Goal: Information Seeking & Learning: Learn about a topic

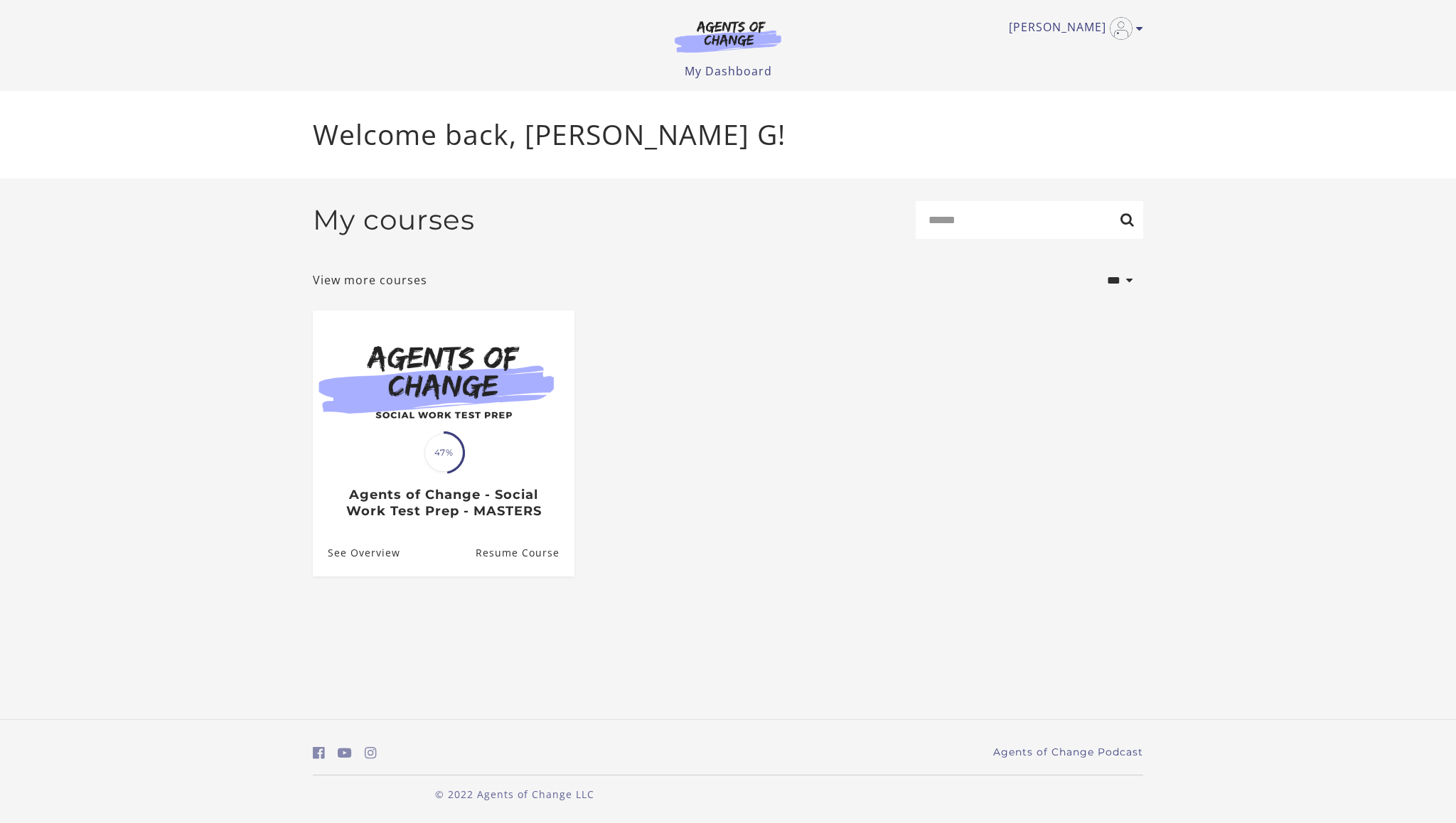
click at [483, 517] on h3 "Agents of Change - Social Work Test Prep - MASTERS" at bounding box center [443, 502] width 231 height 32
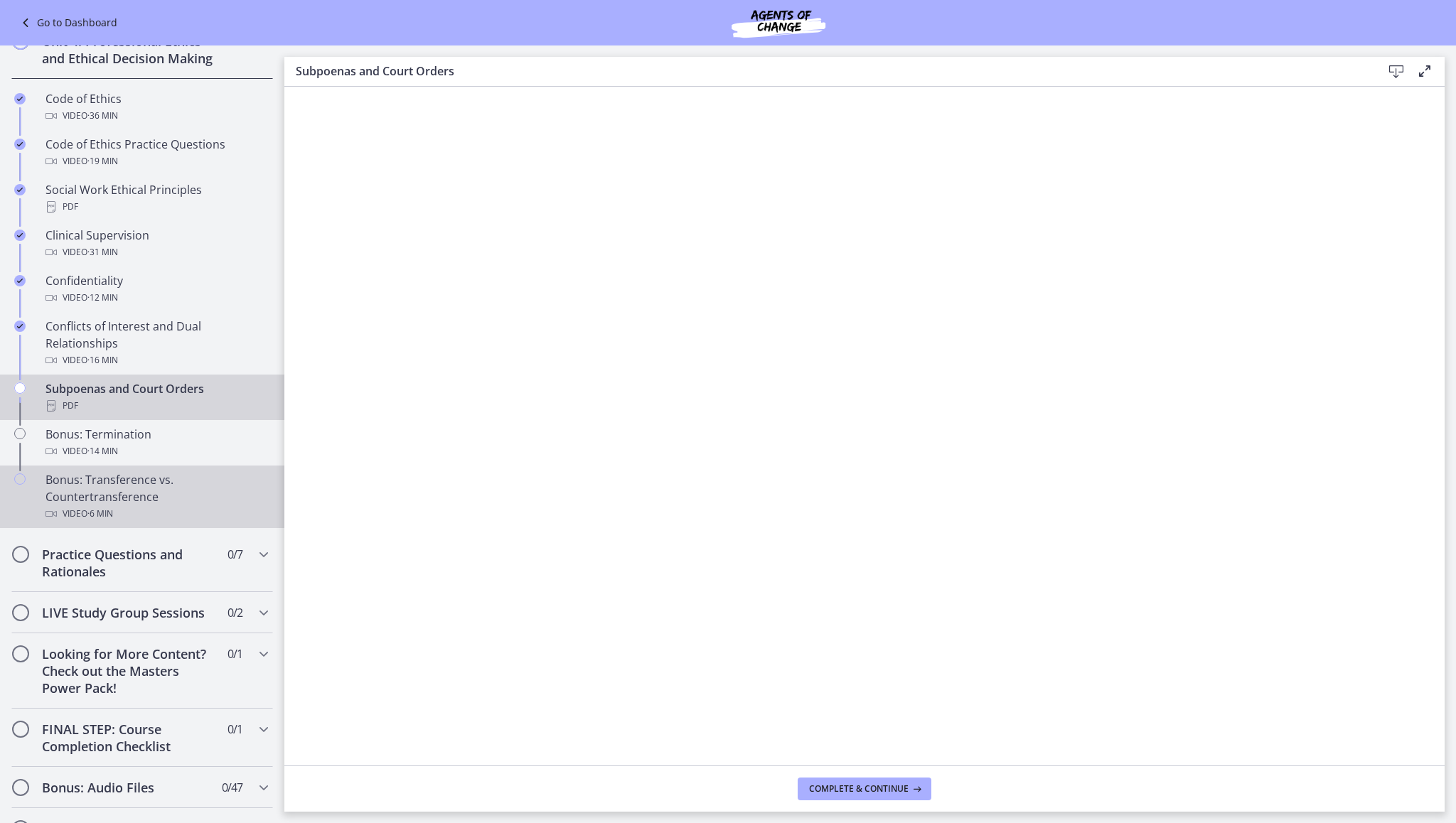
scroll to position [597, 0]
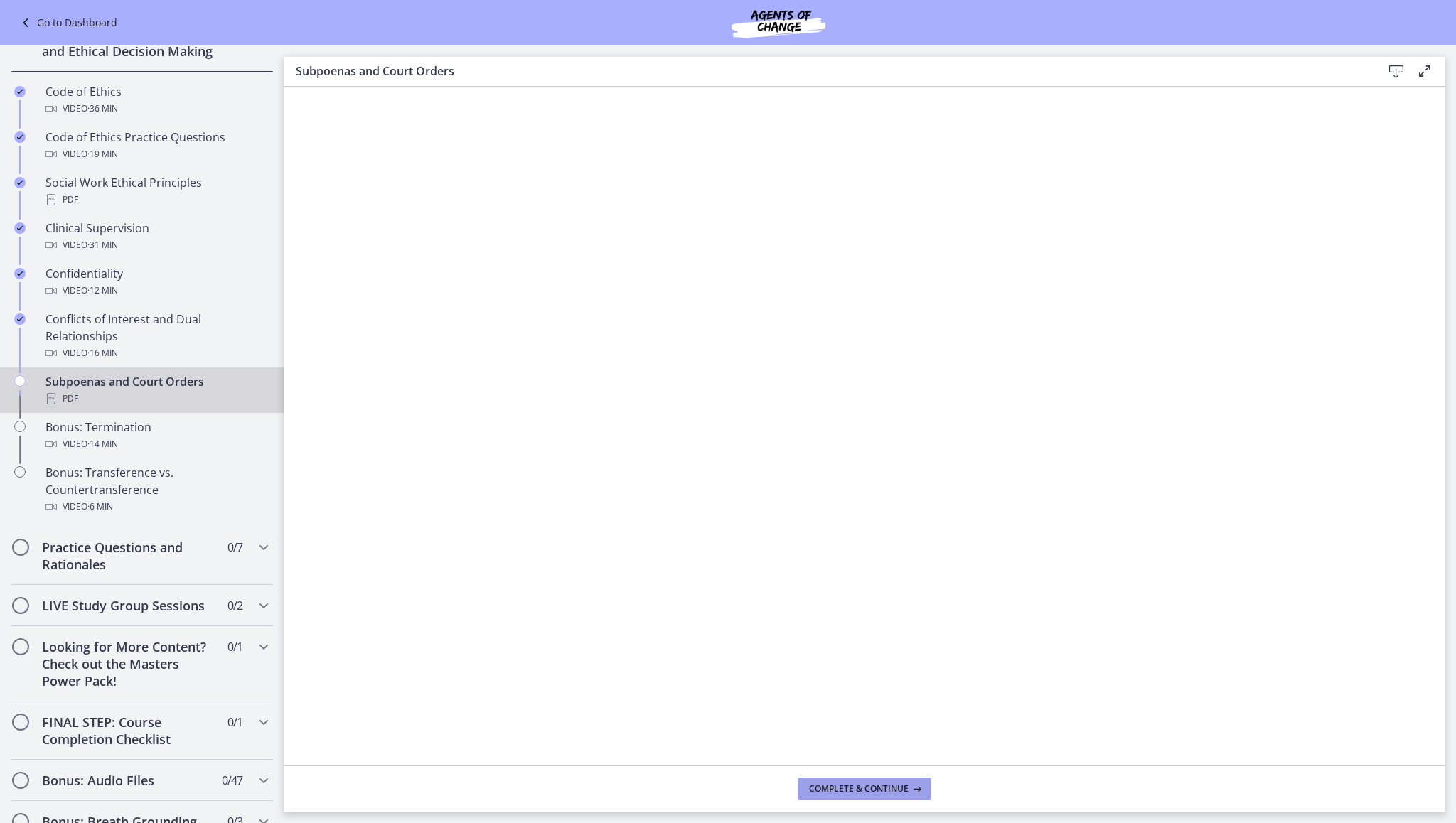
click at [897, 790] on span "Complete & continue" at bounding box center [859, 789] width 99 height 11
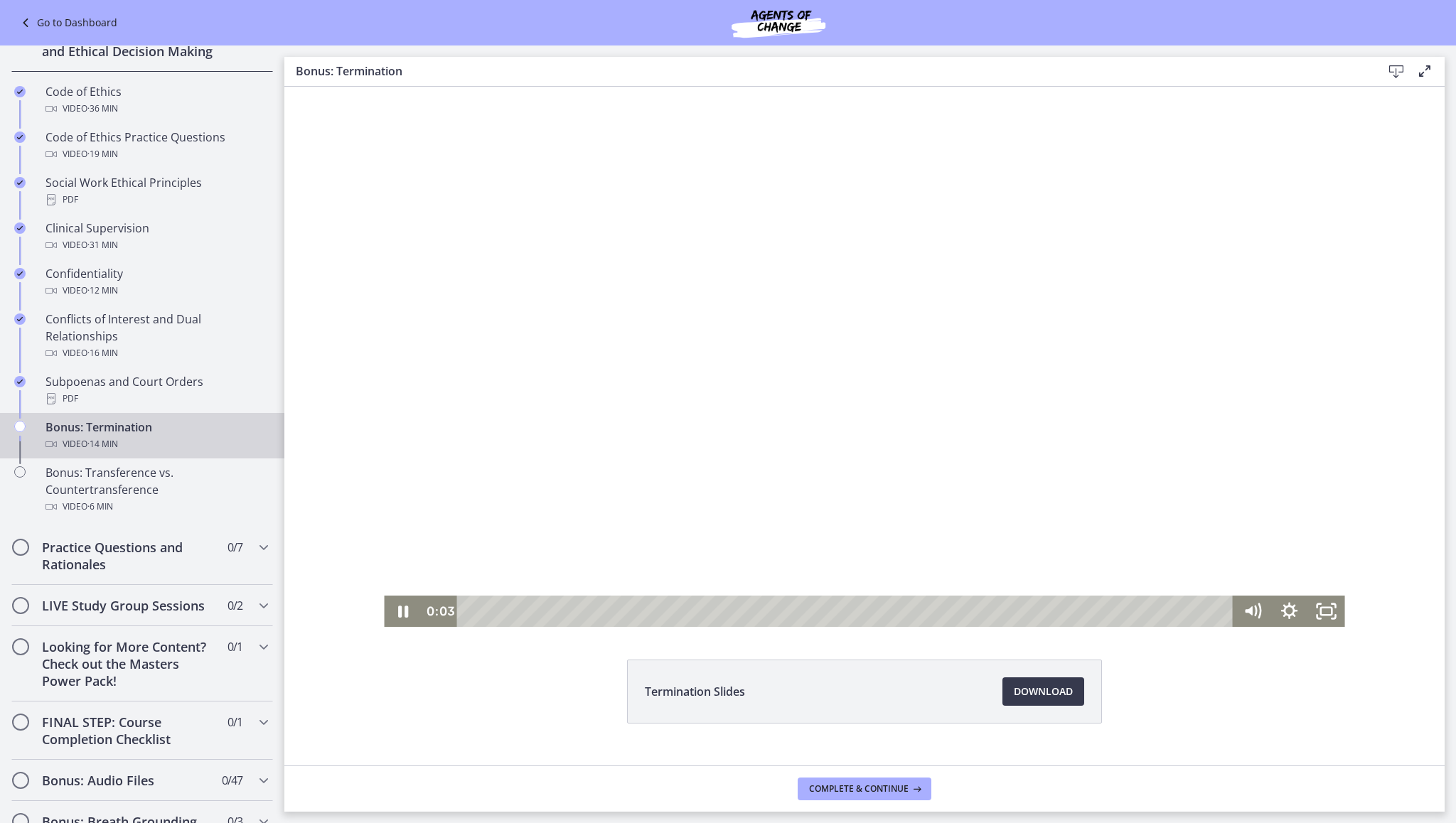
click at [785, 375] on div at bounding box center [865, 356] width 961 height 540
click at [918, 350] on div at bounding box center [865, 356] width 961 height 540
click at [1193, 462] on div at bounding box center [865, 356] width 961 height 540
click at [1088, 421] on div at bounding box center [865, 356] width 961 height 540
click at [959, 242] on div at bounding box center [865, 356] width 961 height 540
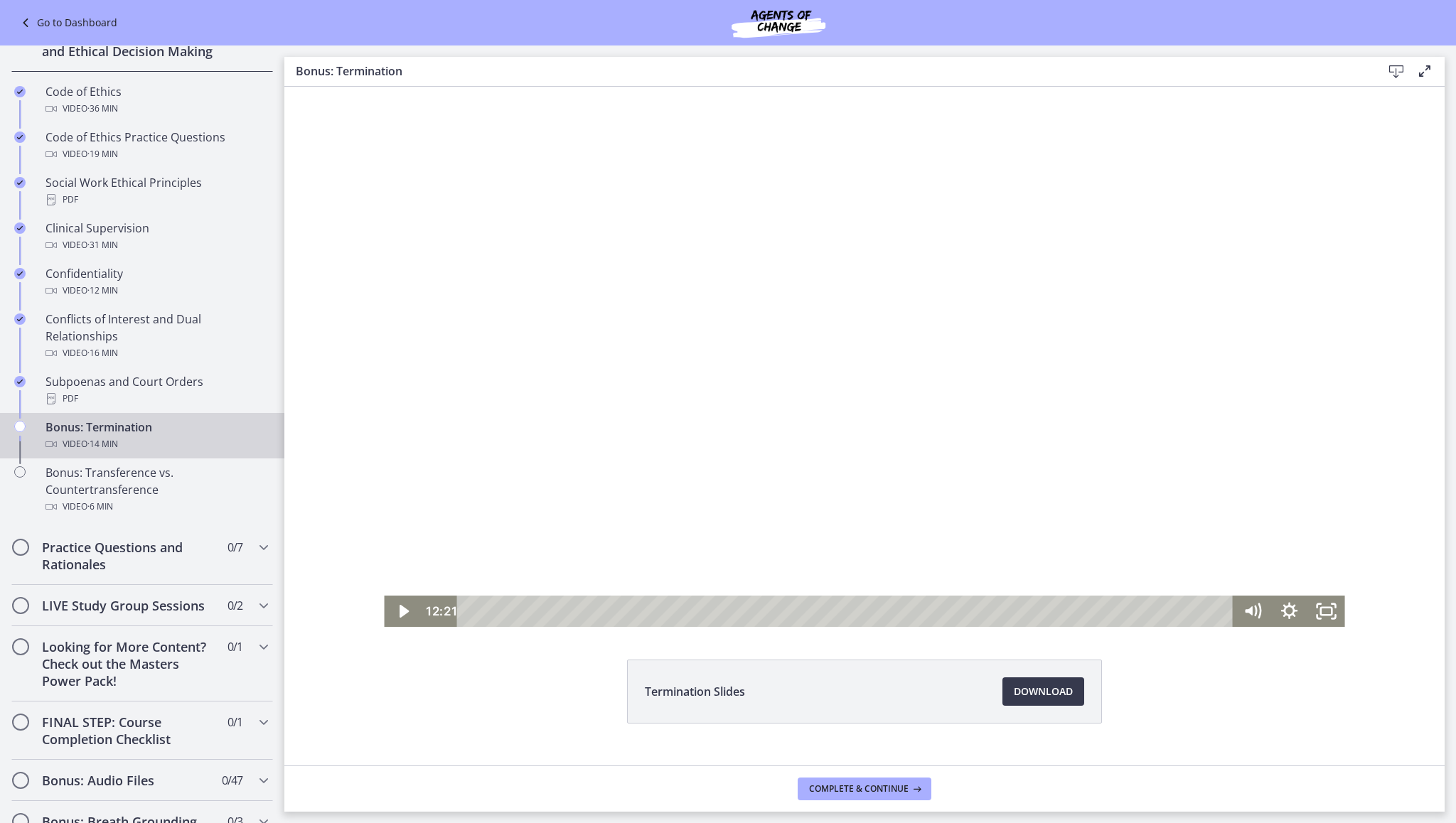
click at [1086, 481] on div at bounding box center [865, 356] width 961 height 540
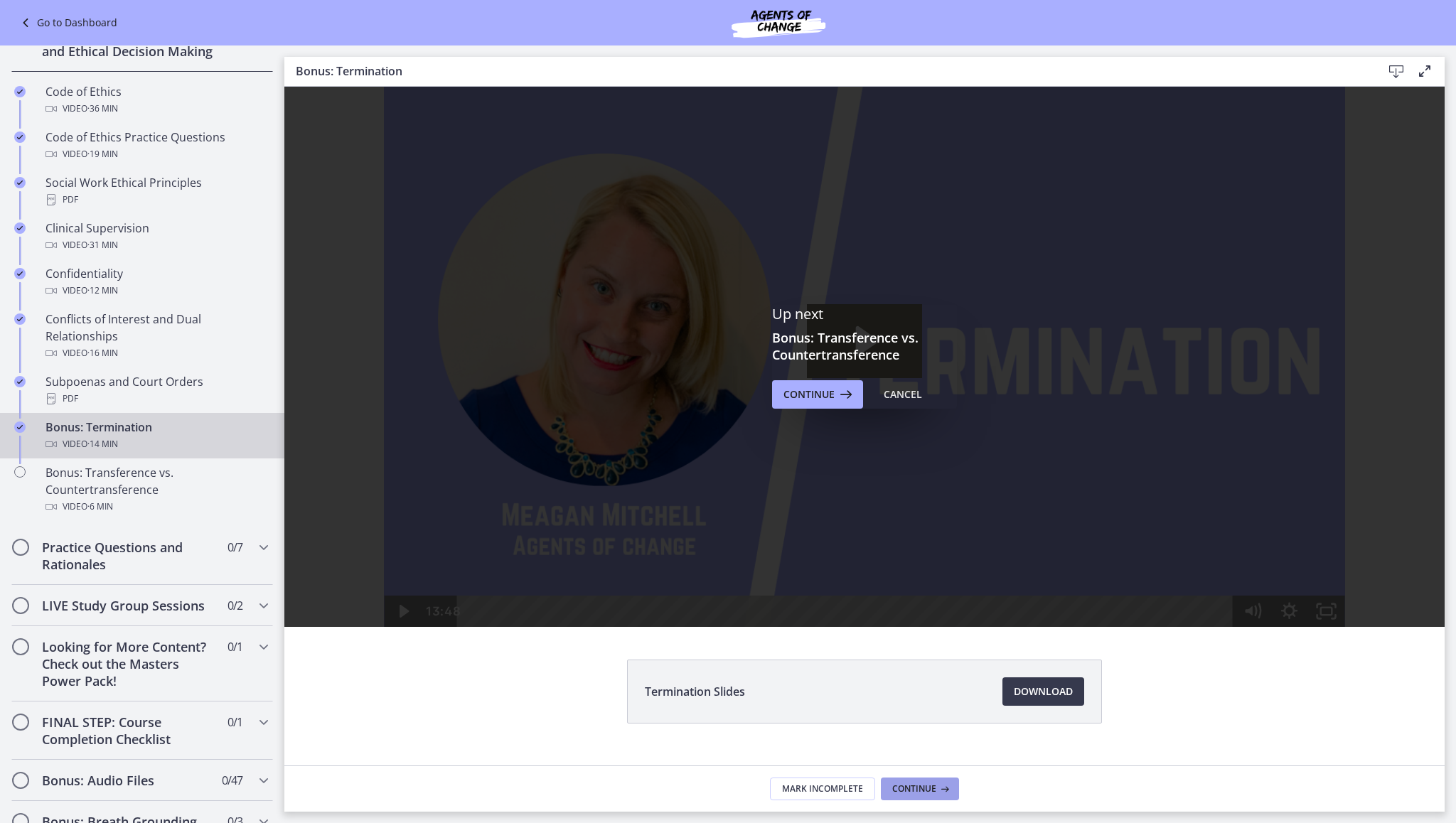
click at [915, 789] on span "Continue" at bounding box center [914, 789] width 44 height 11
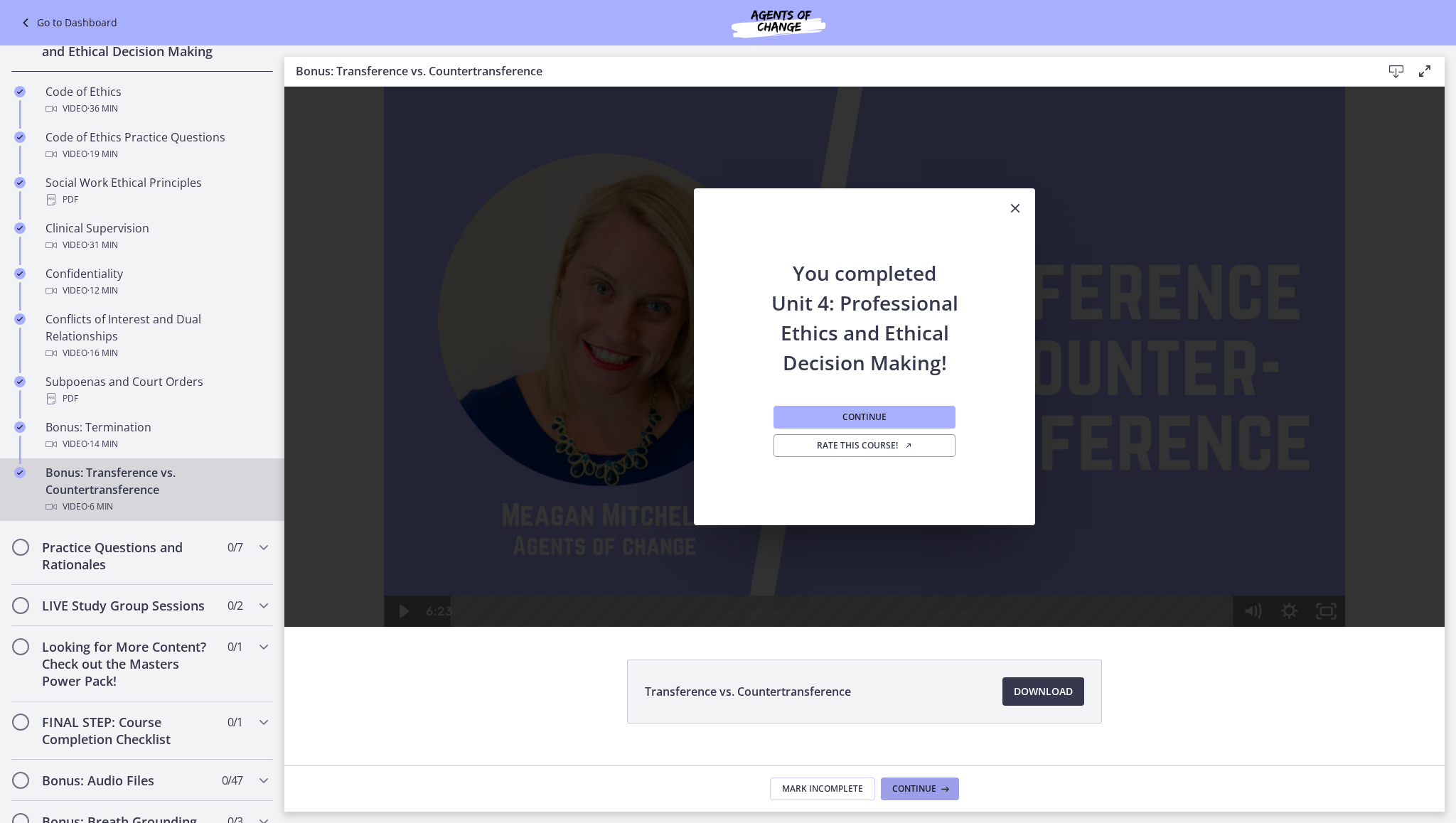
click at [937, 790] on icon at bounding box center [944, 789] width 14 height 11
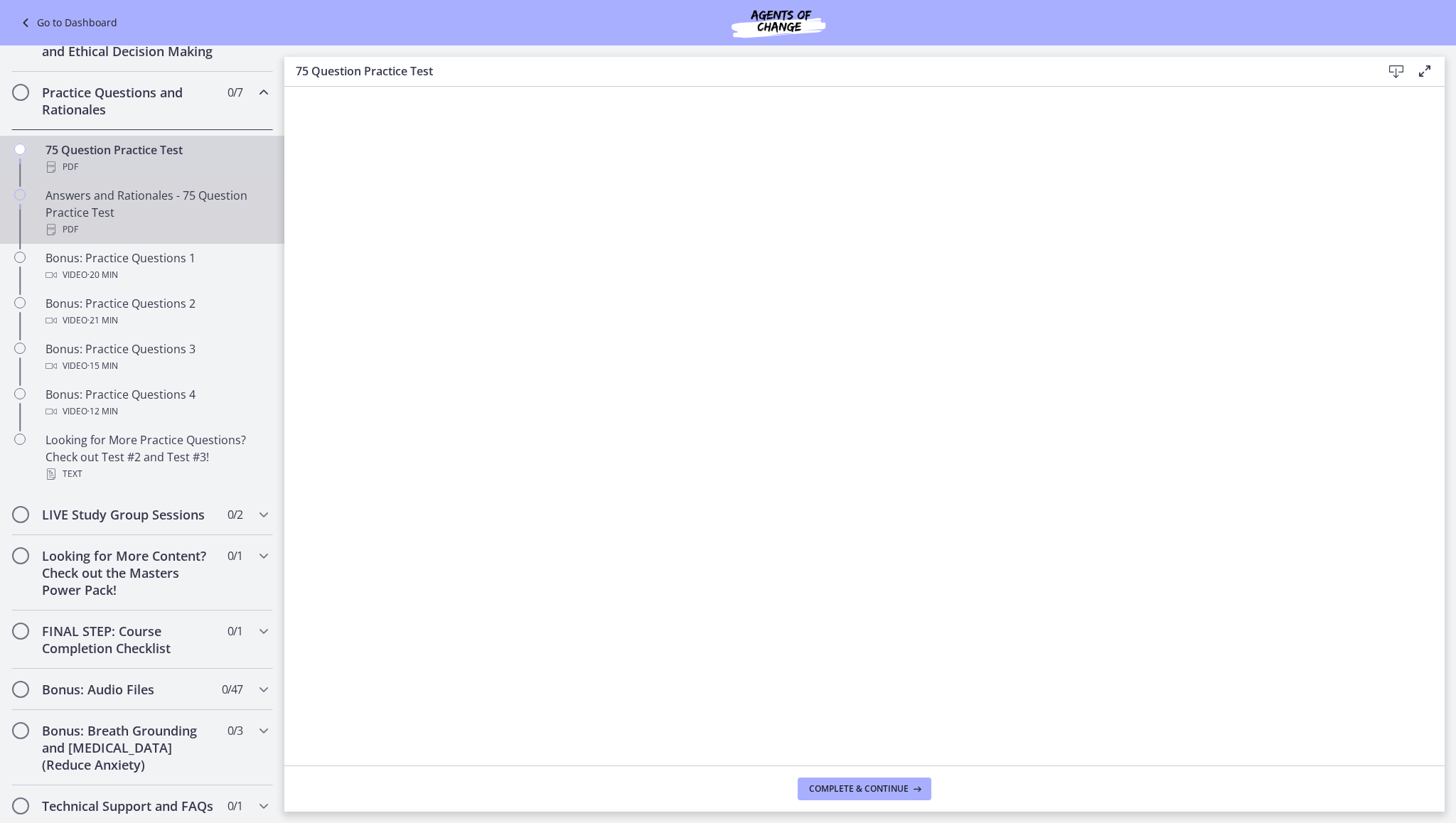
click at [108, 238] on div "PDF" at bounding box center [156, 229] width 222 height 17
click at [108, 164] on div "75 Question Practice Test PDF" at bounding box center [156, 159] width 222 height 34
